Goal: Information Seeking & Learning: Learn about a topic

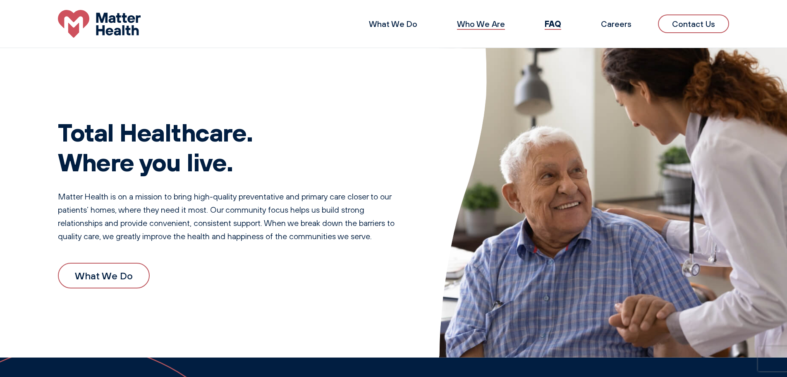
click at [474, 22] on link "Who We Are" at bounding box center [481, 24] width 48 height 10
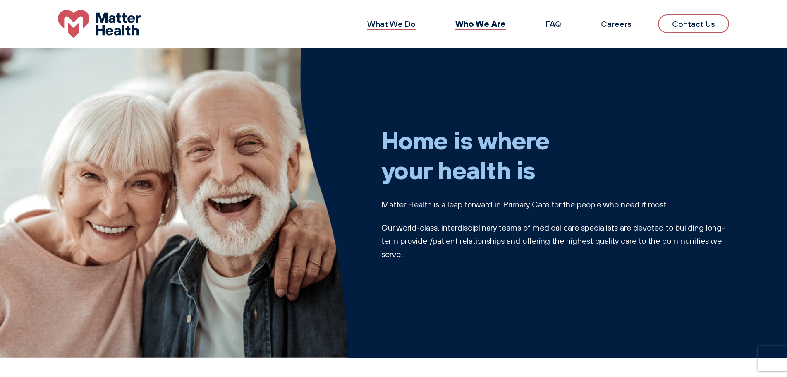
click at [404, 19] on link "What We Do" at bounding box center [391, 24] width 48 height 10
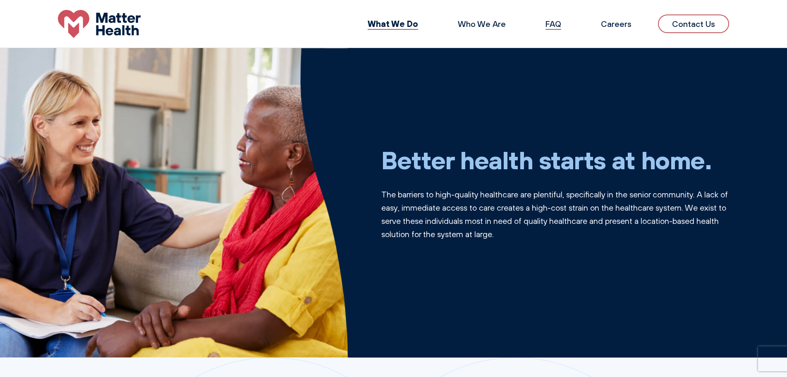
click at [554, 24] on link "FAQ" at bounding box center [554, 24] width 16 height 10
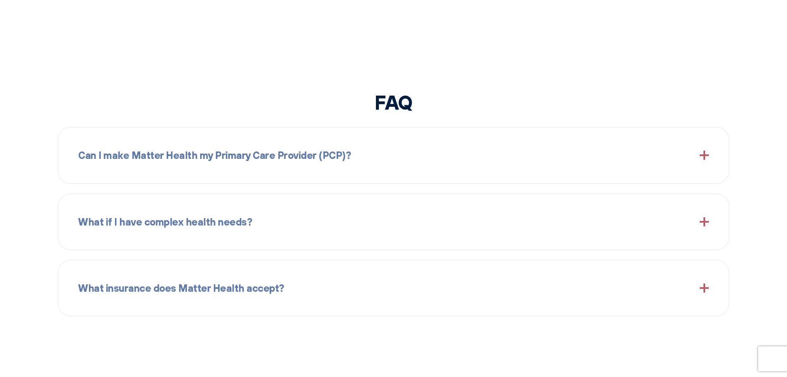
scroll to position [979, 0]
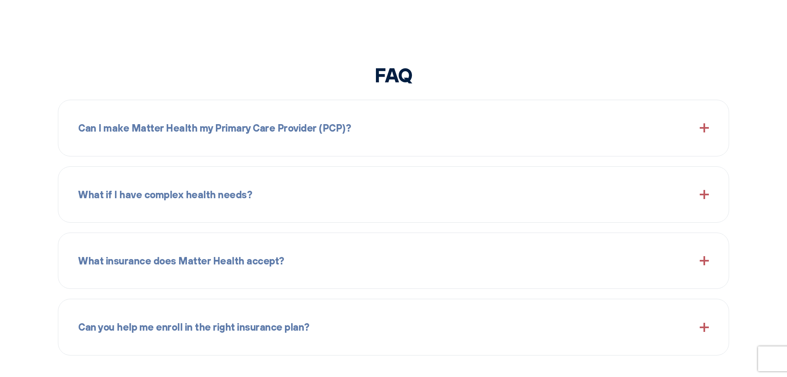
click at [699, 126] on div "Can I make Matter Health my Primary Care Provider (PCP)?" at bounding box center [393, 128] width 631 height 36
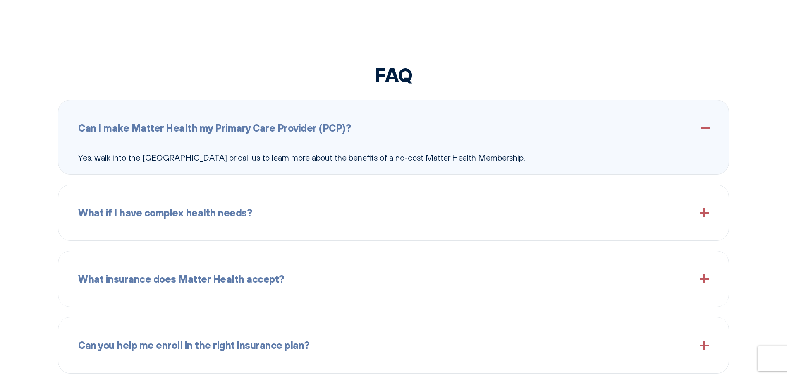
click at [699, 126] on div "Can I make Matter Health my Primary Care Provider (PCP)?" at bounding box center [393, 128] width 631 height 36
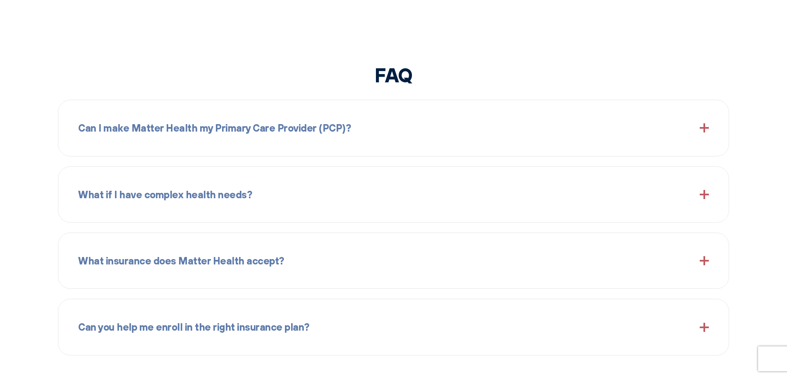
click at [703, 197] on span at bounding box center [704, 194] width 9 height 9
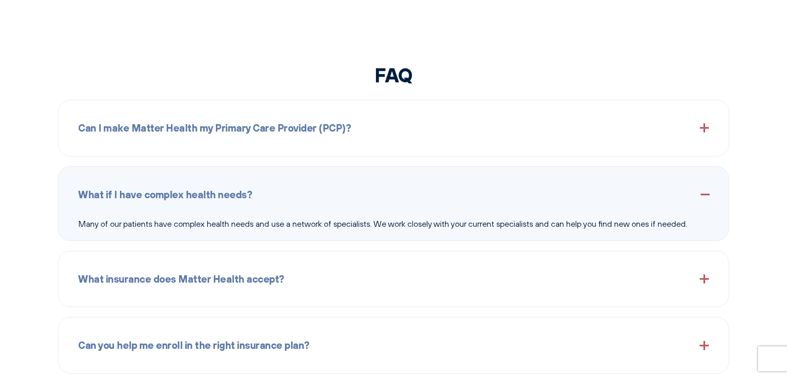
click at [703, 197] on span at bounding box center [704, 194] width 9 height 9
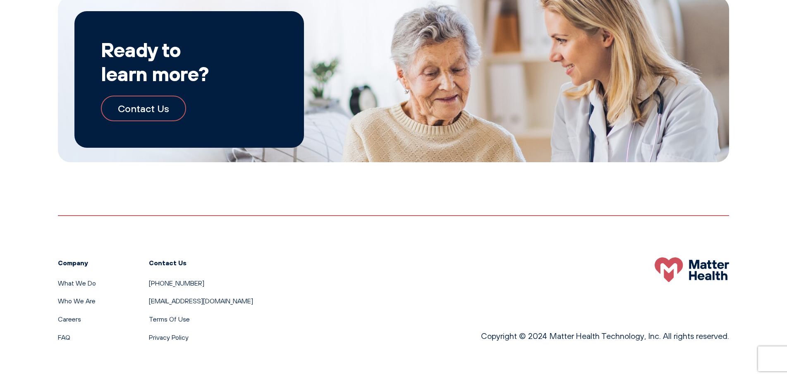
scroll to position [1535, 0]
